Goal: Transaction & Acquisition: Purchase product/service

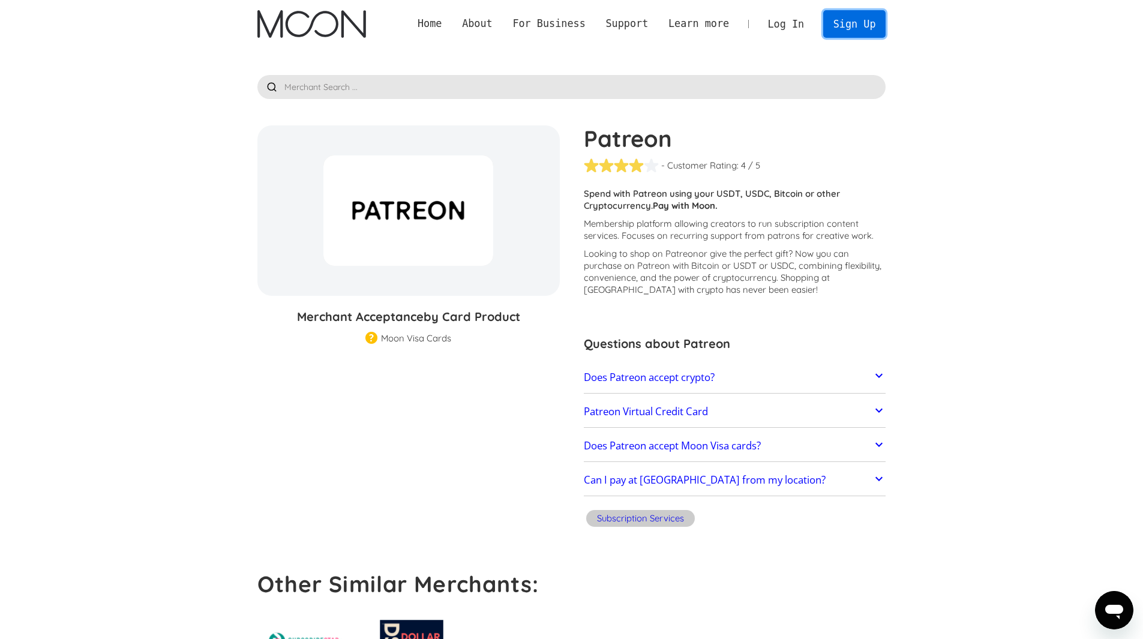
click at [849, 30] on link "Sign Up" at bounding box center [854, 23] width 62 height 27
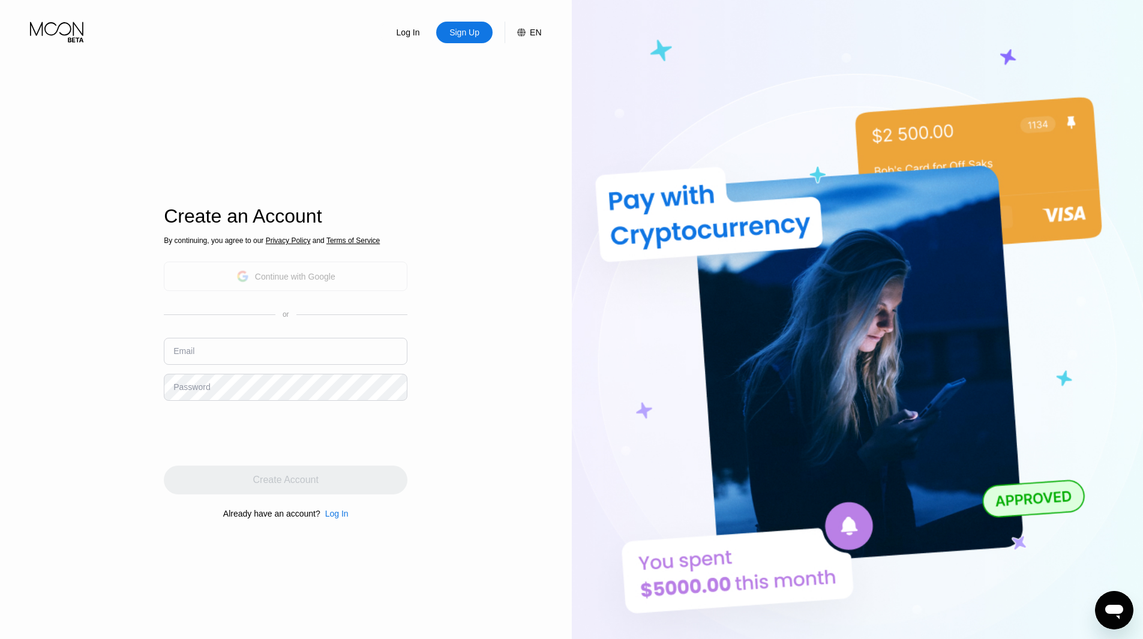
click at [303, 277] on div "Continue with Google" at bounding box center [295, 277] width 80 height 10
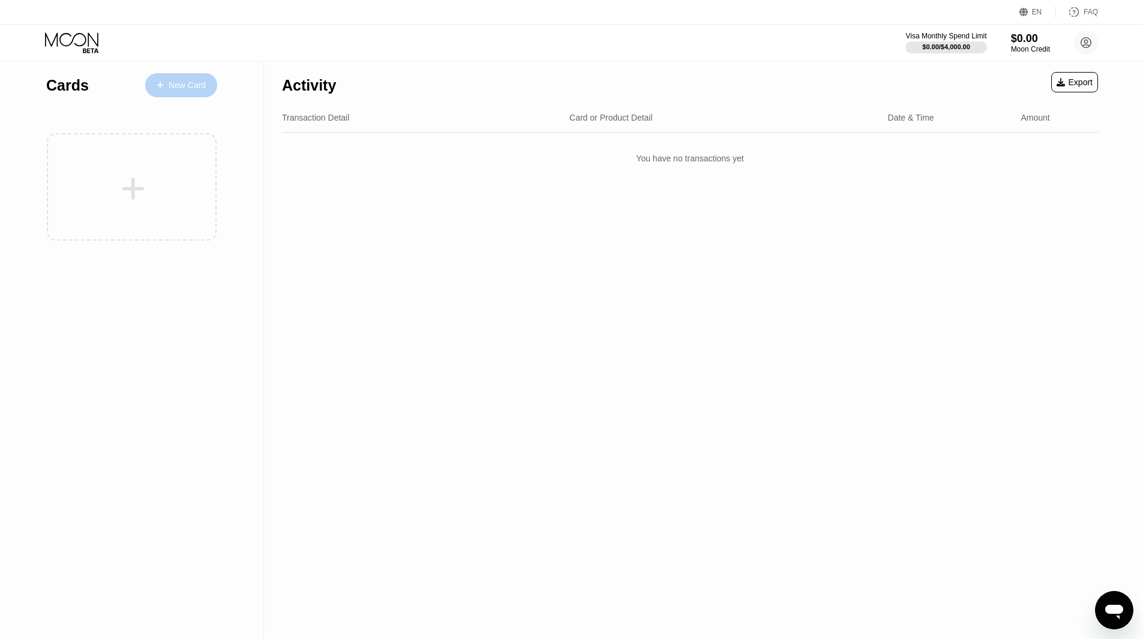
click at [184, 86] on div "New Card" at bounding box center [187, 85] width 37 height 10
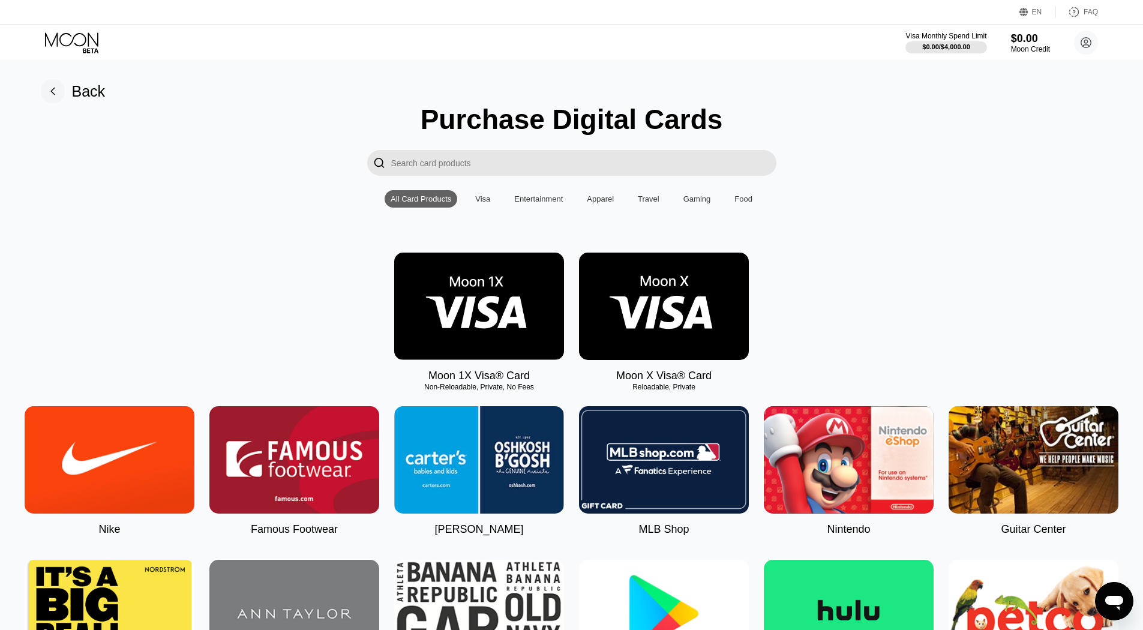
click at [485, 320] on img at bounding box center [479, 306] width 170 height 107
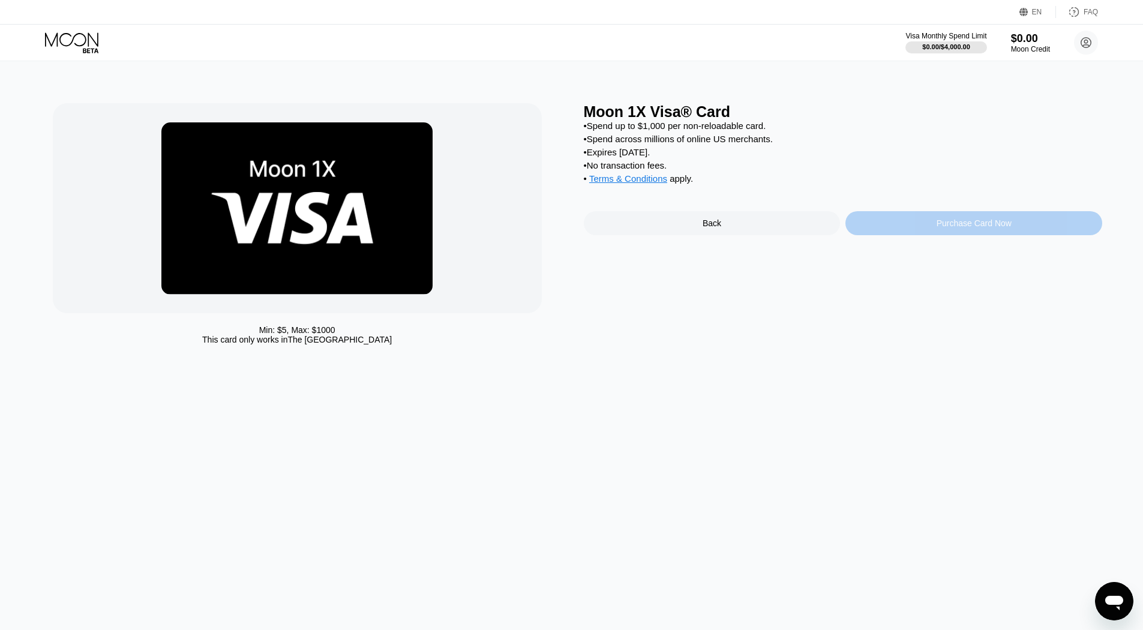
click at [884, 235] on div "Purchase Card Now" at bounding box center [973, 223] width 257 height 24
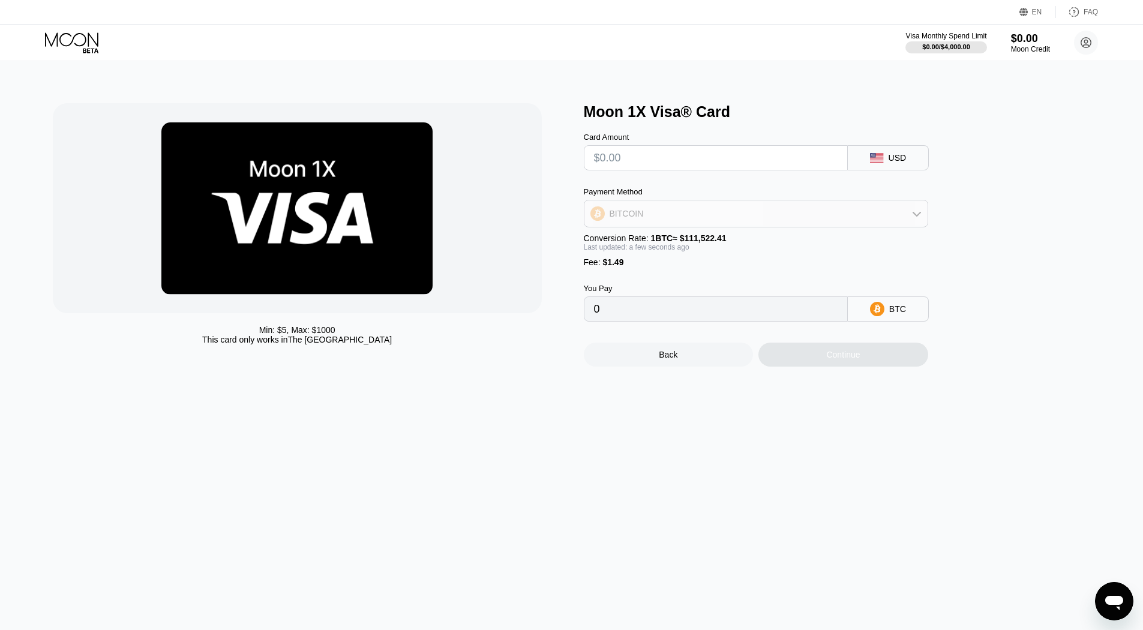
click at [906, 217] on div "BITCOIN" at bounding box center [755, 214] width 343 height 24
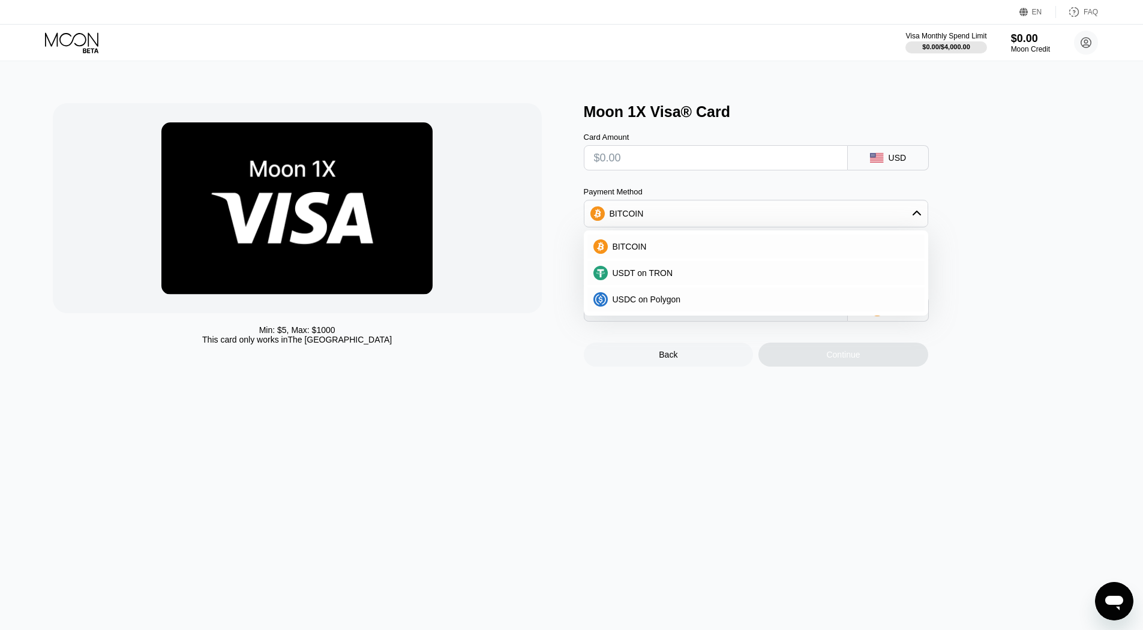
click at [994, 209] on div "Moon 1X Visa® Card Card Amount USD Payment Method BITCOIN BITCOIN USDT on TRON …" at bounding box center [843, 234] width 519 height 263
click at [1020, 277] on div "Moon 1X Visa® Card Card Amount USD Payment Method BITCOIN BITCOIN USDT on TRON …" at bounding box center [843, 234] width 519 height 263
click at [747, 164] on input "text" at bounding box center [716, 158] width 244 height 24
type input "$5"
type input "0.00005820"
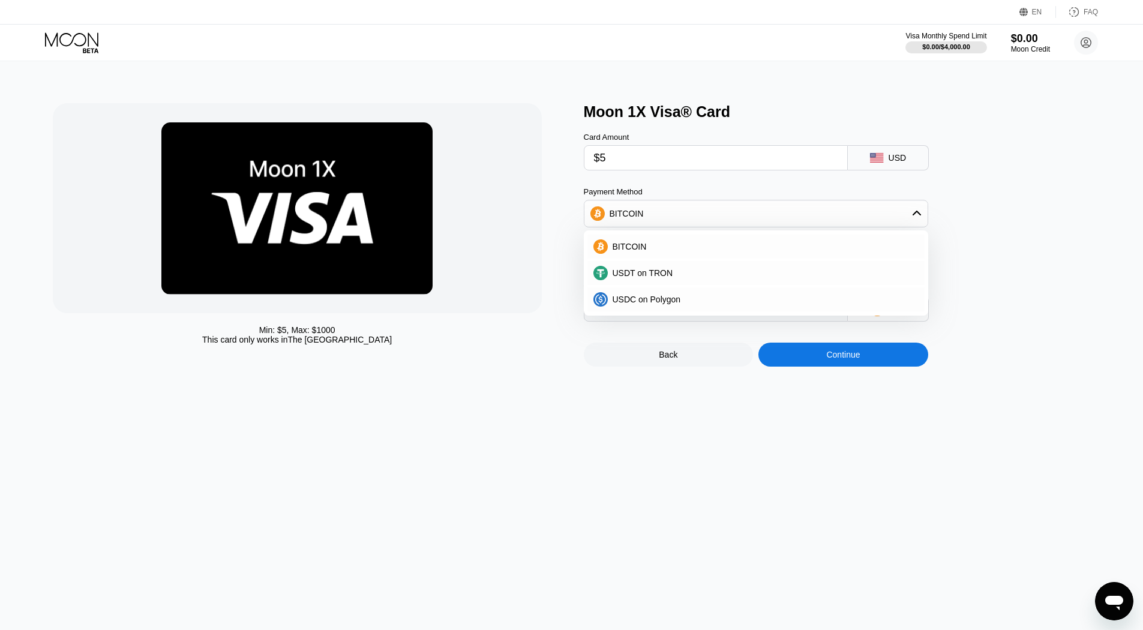
type input "$5"
click at [816, 355] on div "Continue" at bounding box center [843, 354] width 170 height 24
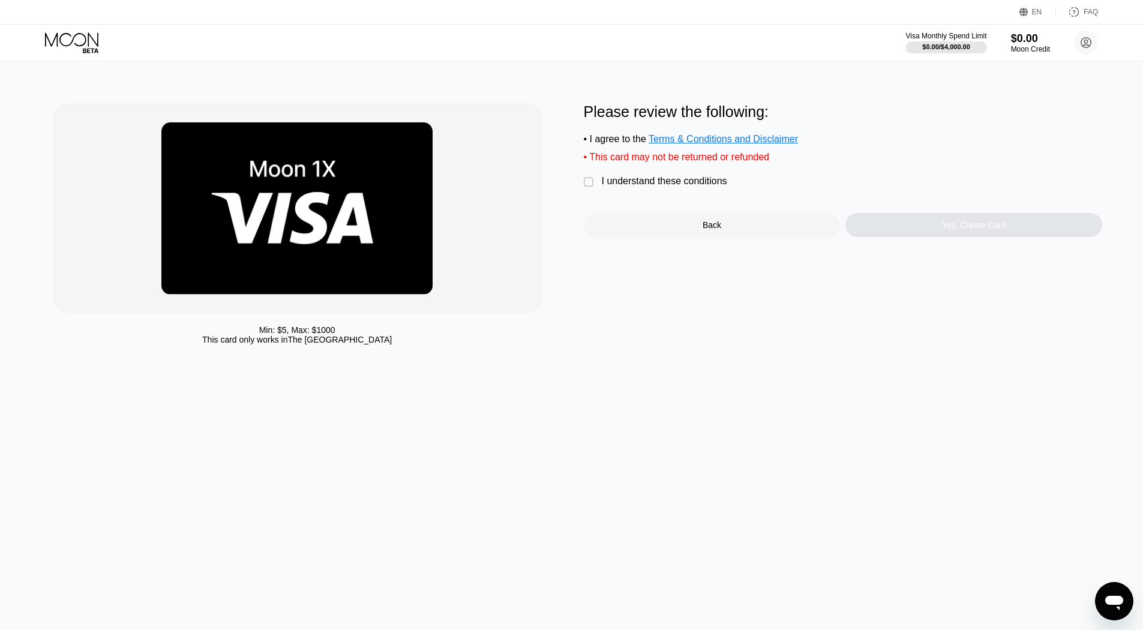
click at [587, 188] on div "" at bounding box center [590, 182] width 12 height 12
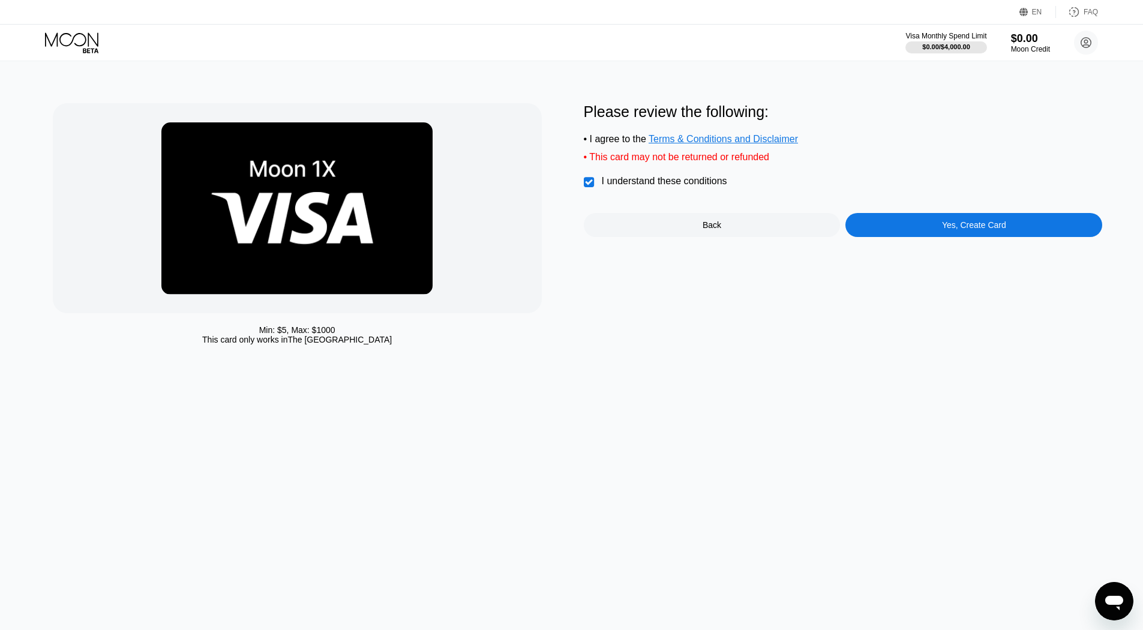
click at [962, 230] on div "Yes, Create Card" at bounding box center [974, 225] width 64 height 10
